Goal: Information Seeking & Learning: Learn about a topic

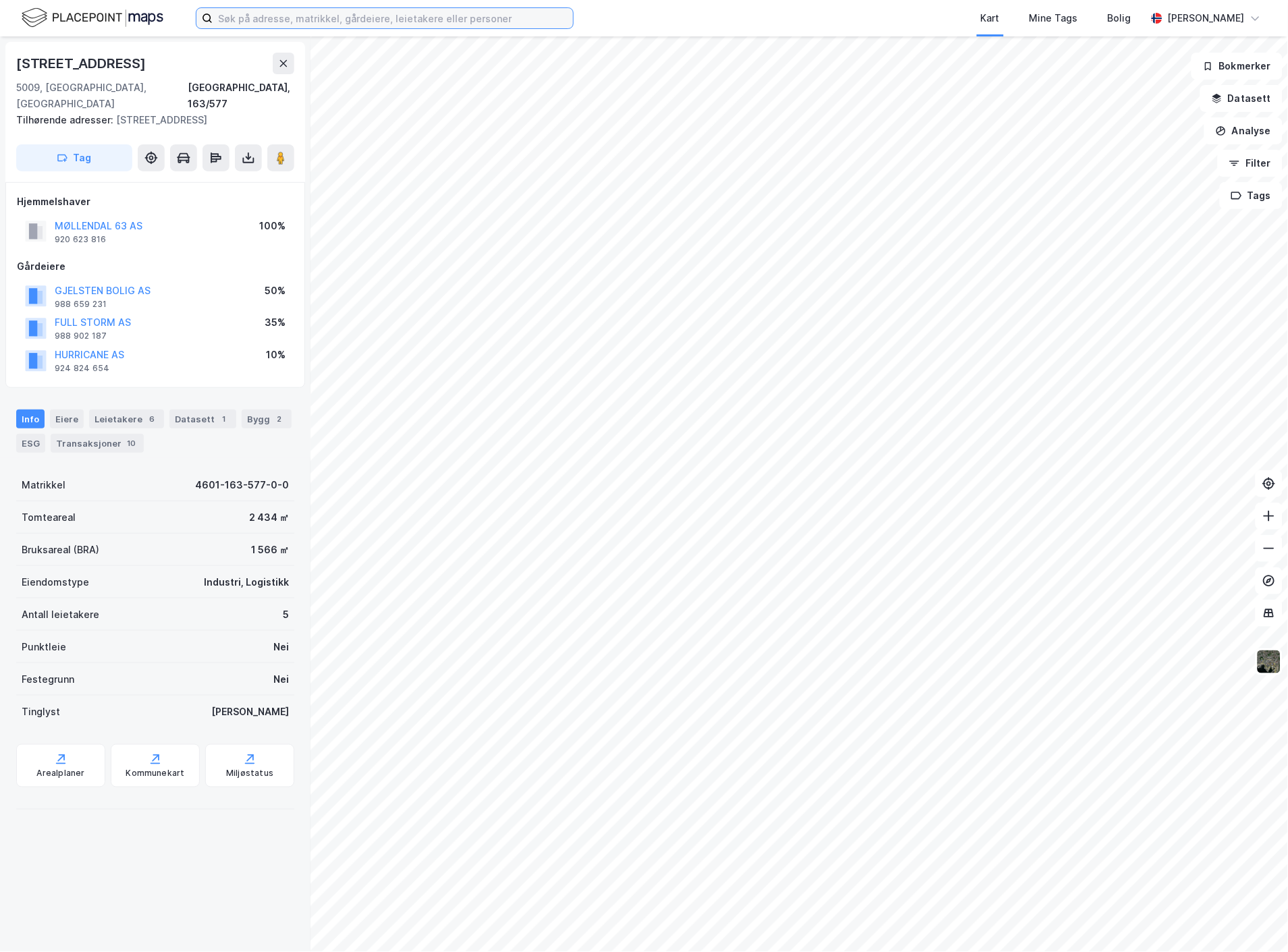
click at [307, 24] on input at bounding box center [393, 19] width 361 height 20
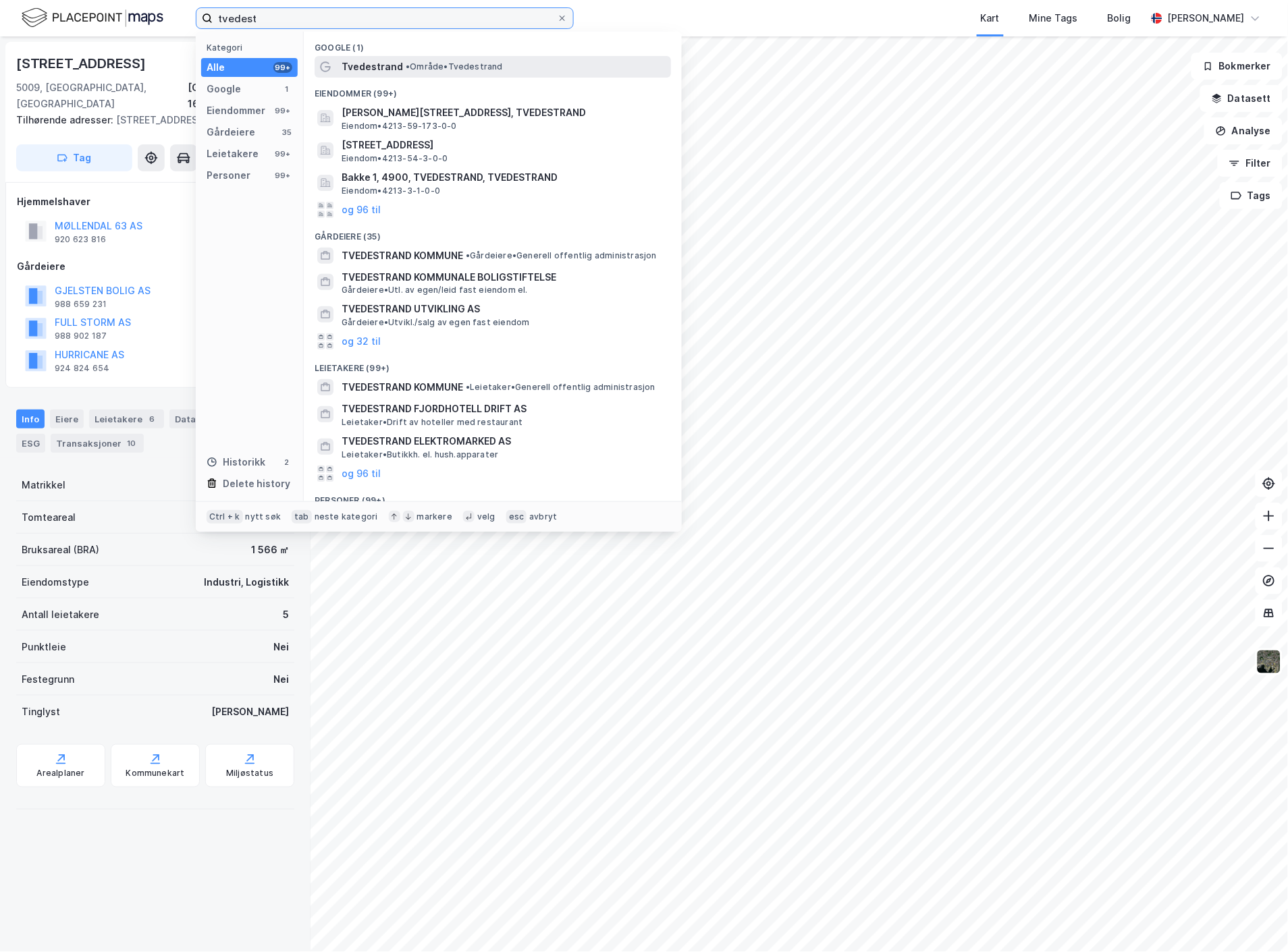
type input "tvedest"
click at [440, 62] on span "• Område • [GEOGRAPHIC_DATA]" at bounding box center [453, 67] width 97 height 11
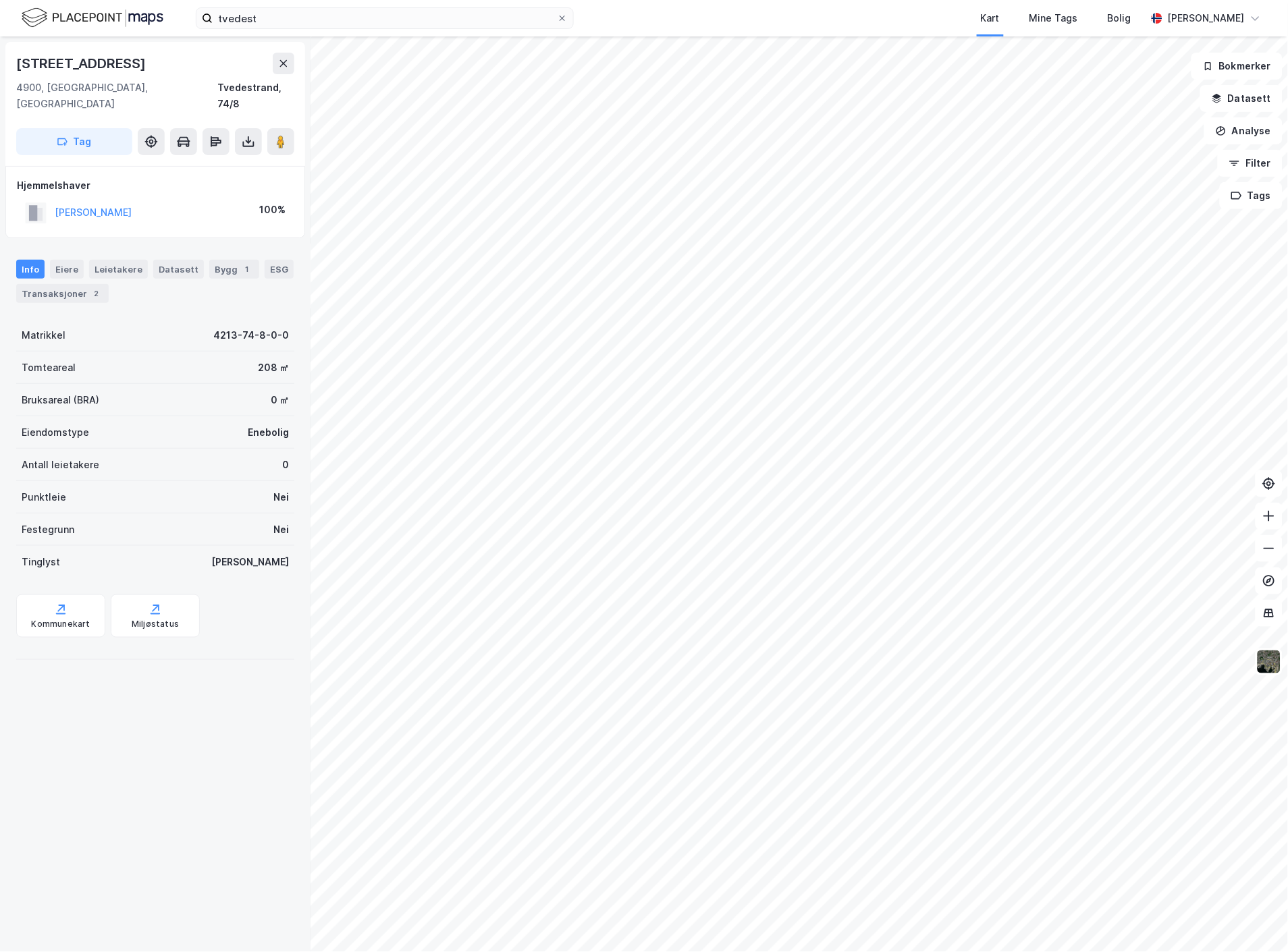
click at [592, 10] on div "tvedest Kart Mine Tags Bolig Jørgen Haugsvold [STREET_ADDRESS], Agder Tvedestra…" at bounding box center [644, 476] width 1288 height 952
click at [0, 0] on button "[PERSON_NAME]" at bounding box center [0, 0] width 0 height 0
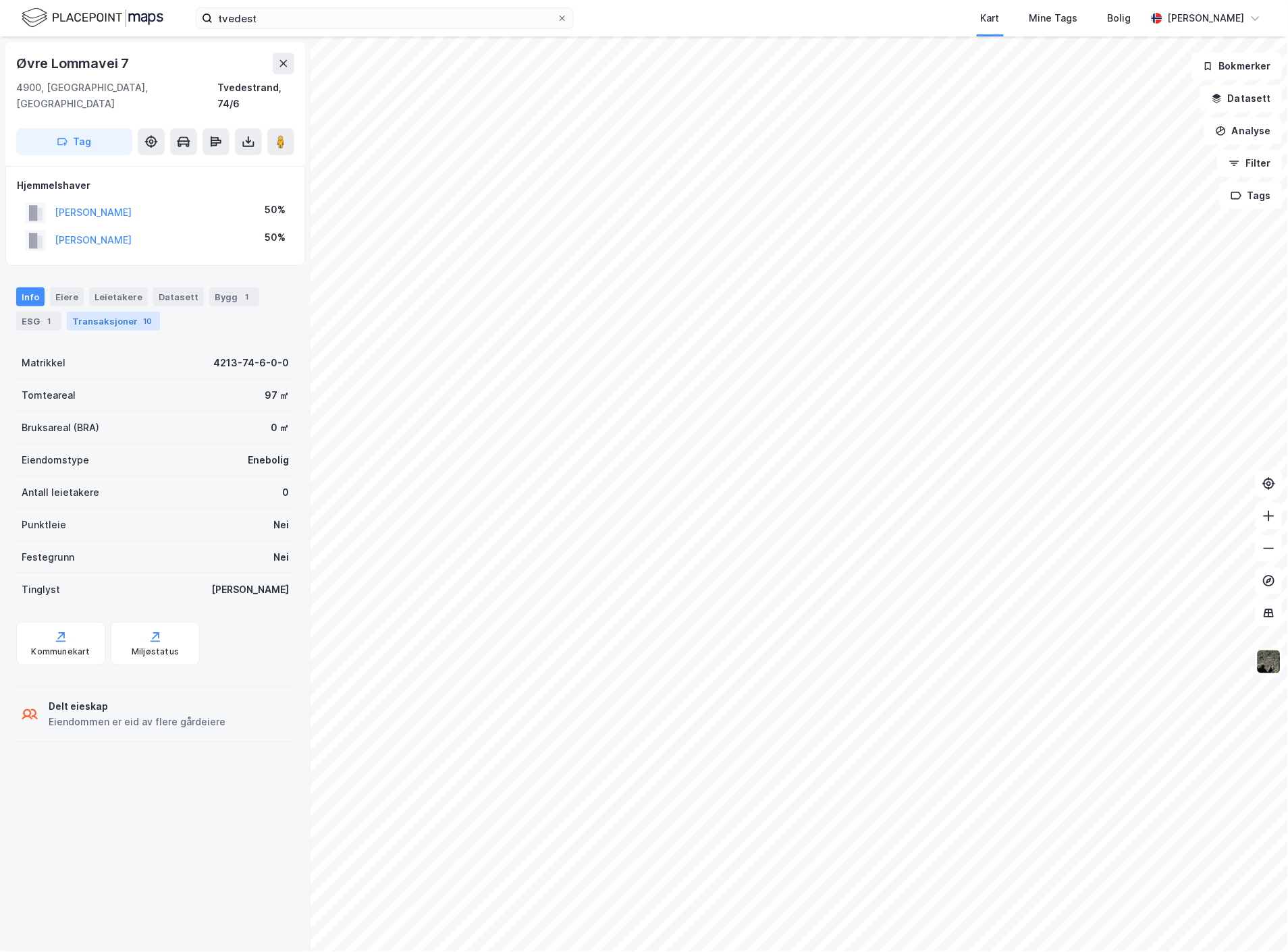
click at [93, 312] on div "Transaksjoner 10" at bounding box center [113, 321] width 93 height 19
